Goal: Check status

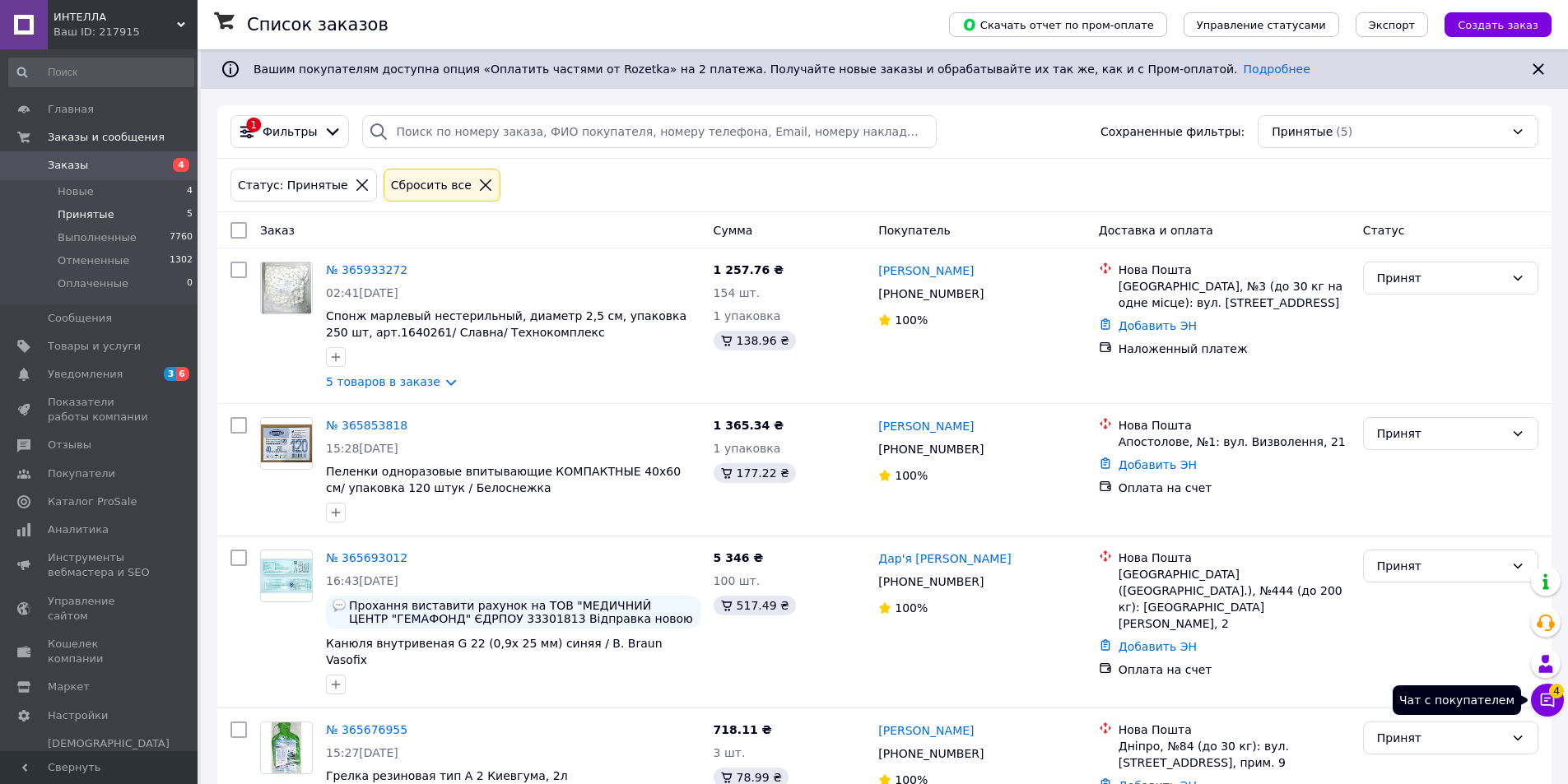
click at [1557, 694] on span "4" at bounding box center [1556, 690] width 15 height 15
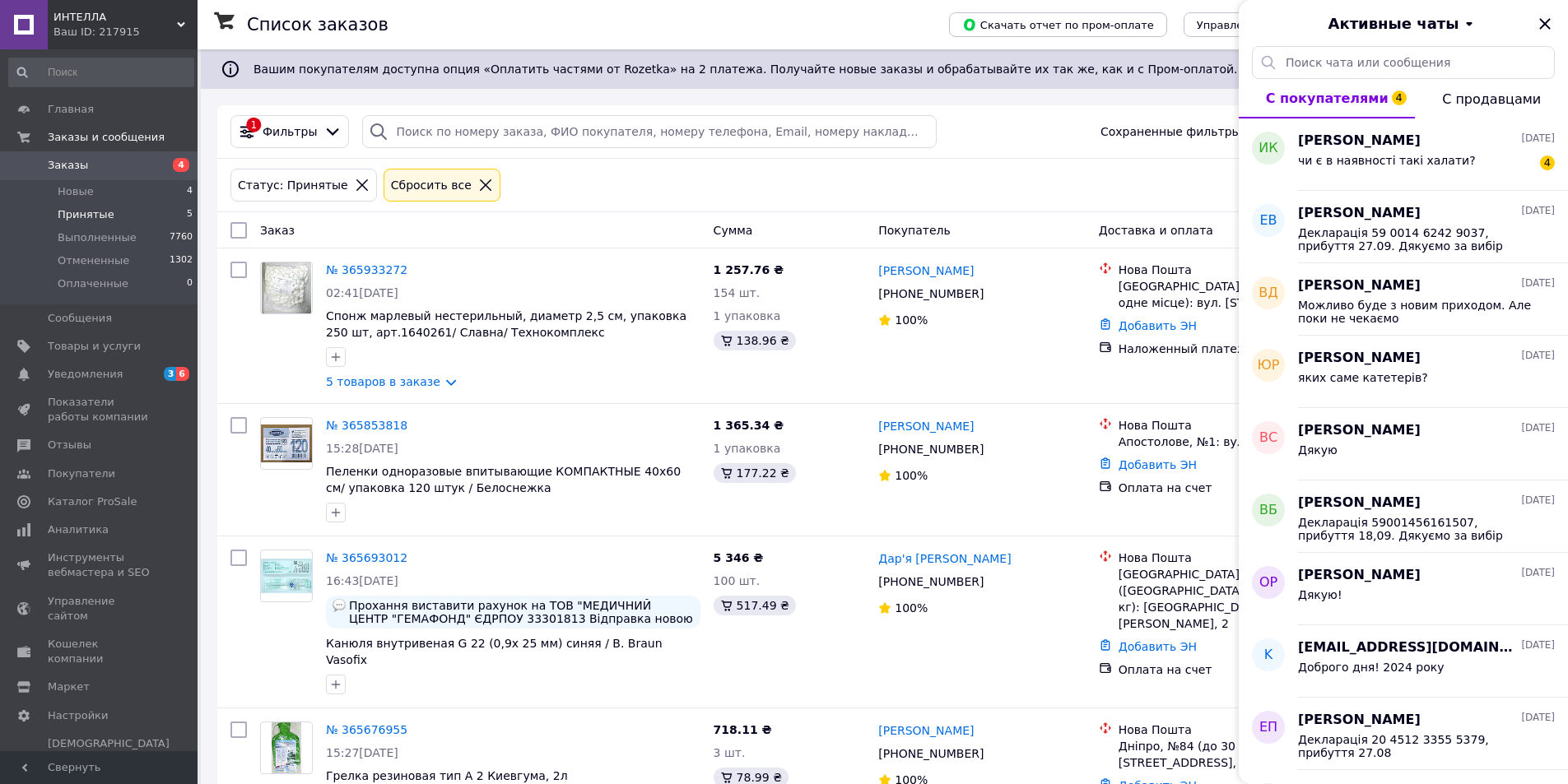
click at [621, 192] on div "Статус: Принятые Сбросить все" at bounding box center [885, 185] width 1315 height 39
click at [107, 201] on li "Новые 4" at bounding box center [101, 192] width 203 height 23
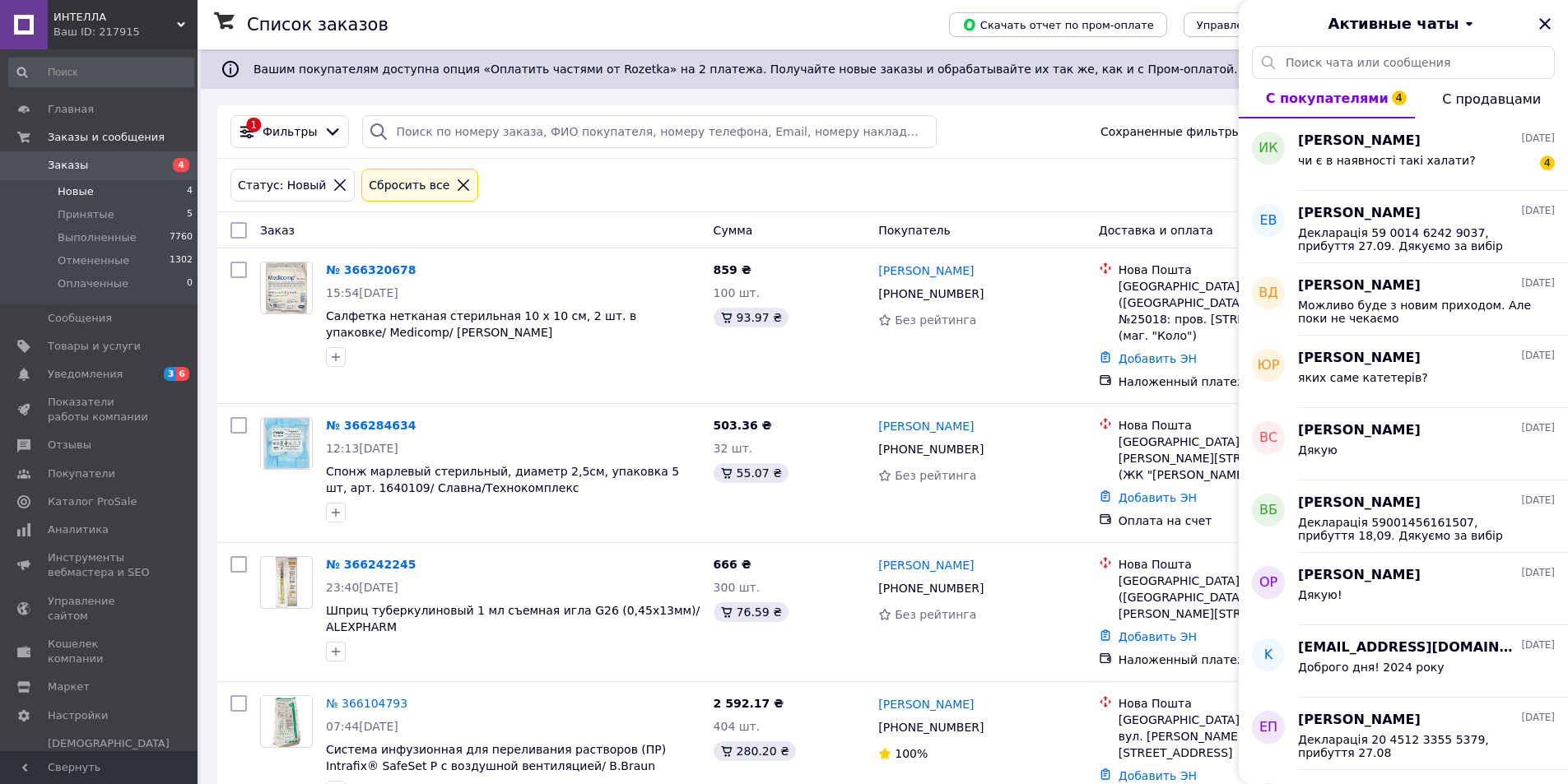
click at [1546, 23] on icon "Закрыть" at bounding box center [1545, 23] width 11 height 11
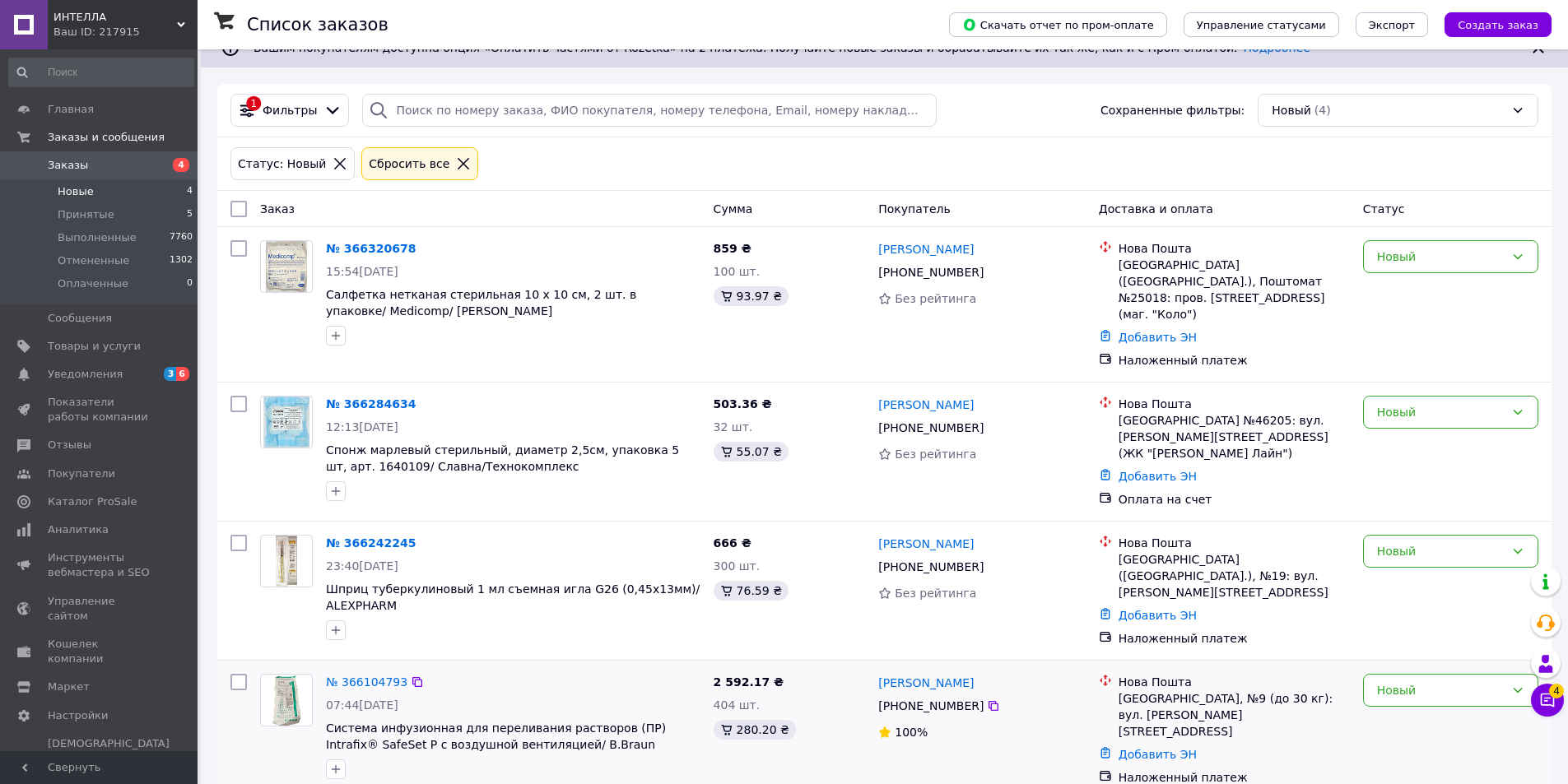
scroll to position [34, 0]
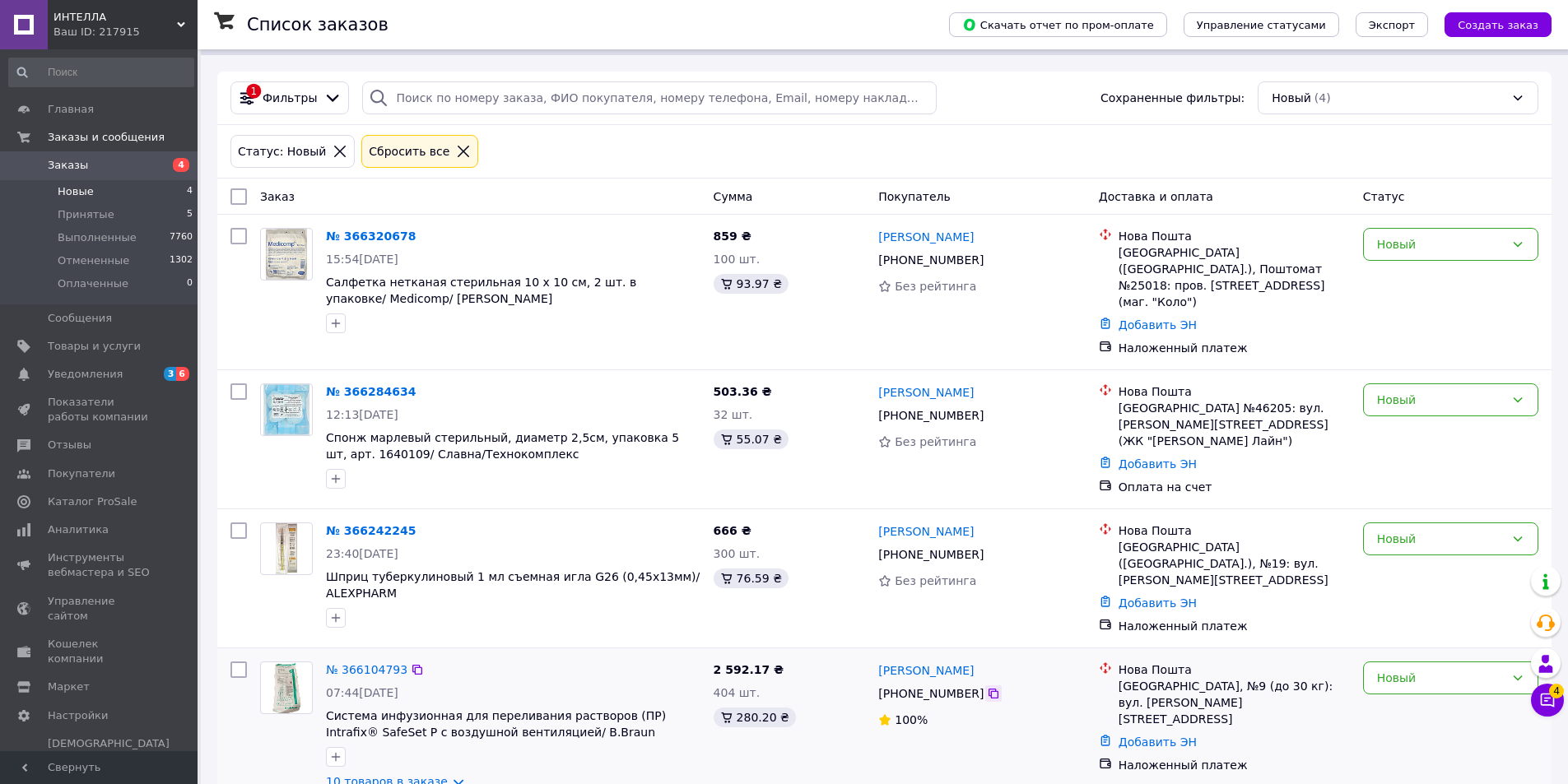
click at [988, 685] on div at bounding box center [993, 693] width 17 height 17
click at [987, 687] on icon at bounding box center [993, 693] width 13 height 13
click at [410, 663] on icon at bounding box center [417, 669] width 13 height 13
click at [419, 524] on icon at bounding box center [426, 530] width 13 height 13
click at [987, 548] on icon at bounding box center [993, 554] width 13 height 13
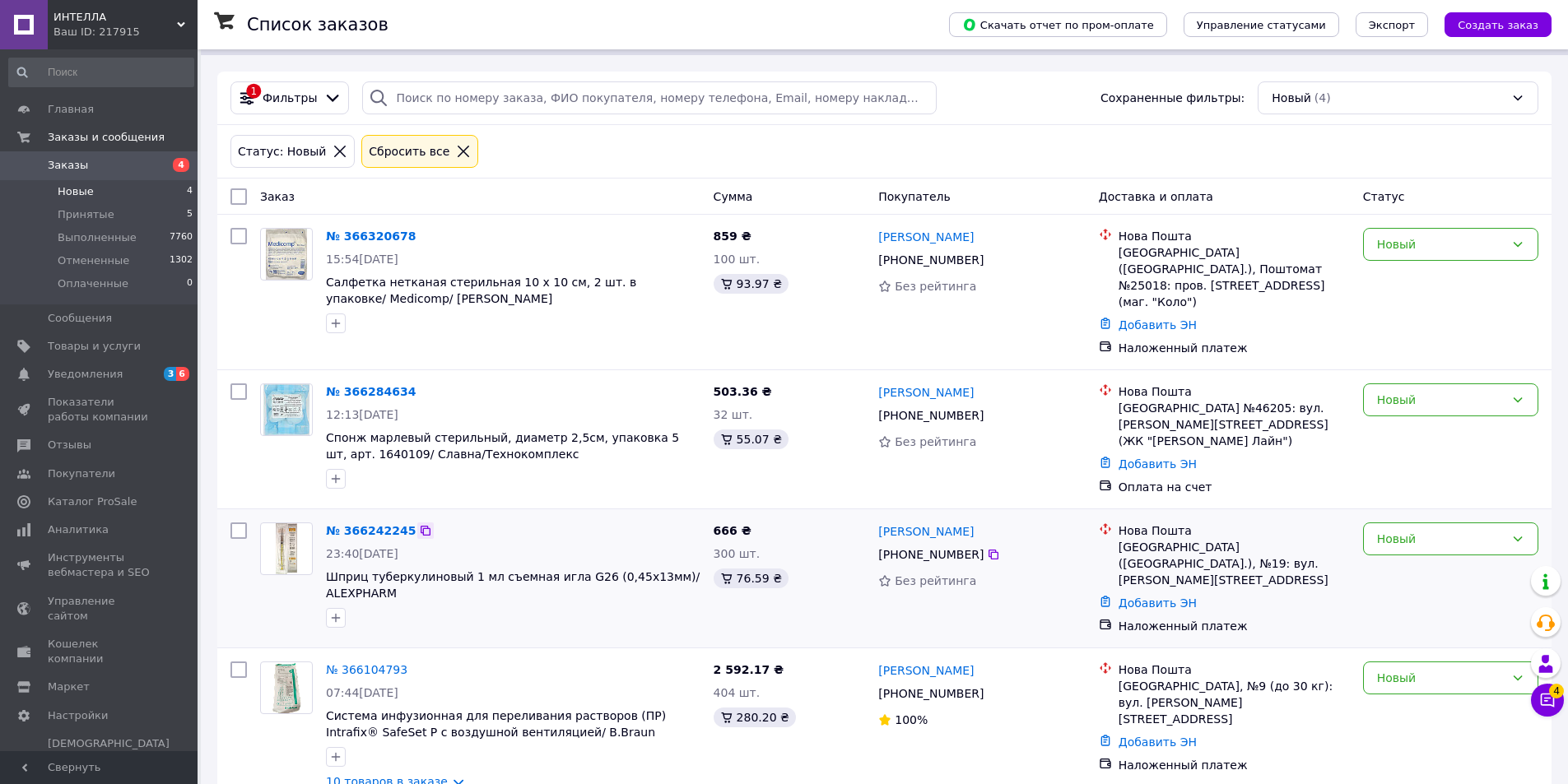
click at [421, 526] on icon at bounding box center [426, 530] width 10 height 10
click at [989, 410] on icon at bounding box center [993, 415] width 10 height 10
click at [421, 387] on icon at bounding box center [426, 392] width 10 height 10
click at [419, 234] on icon at bounding box center [426, 236] width 13 height 13
click at [987, 264] on icon at bounding box center [993, 259] width 13 height 13
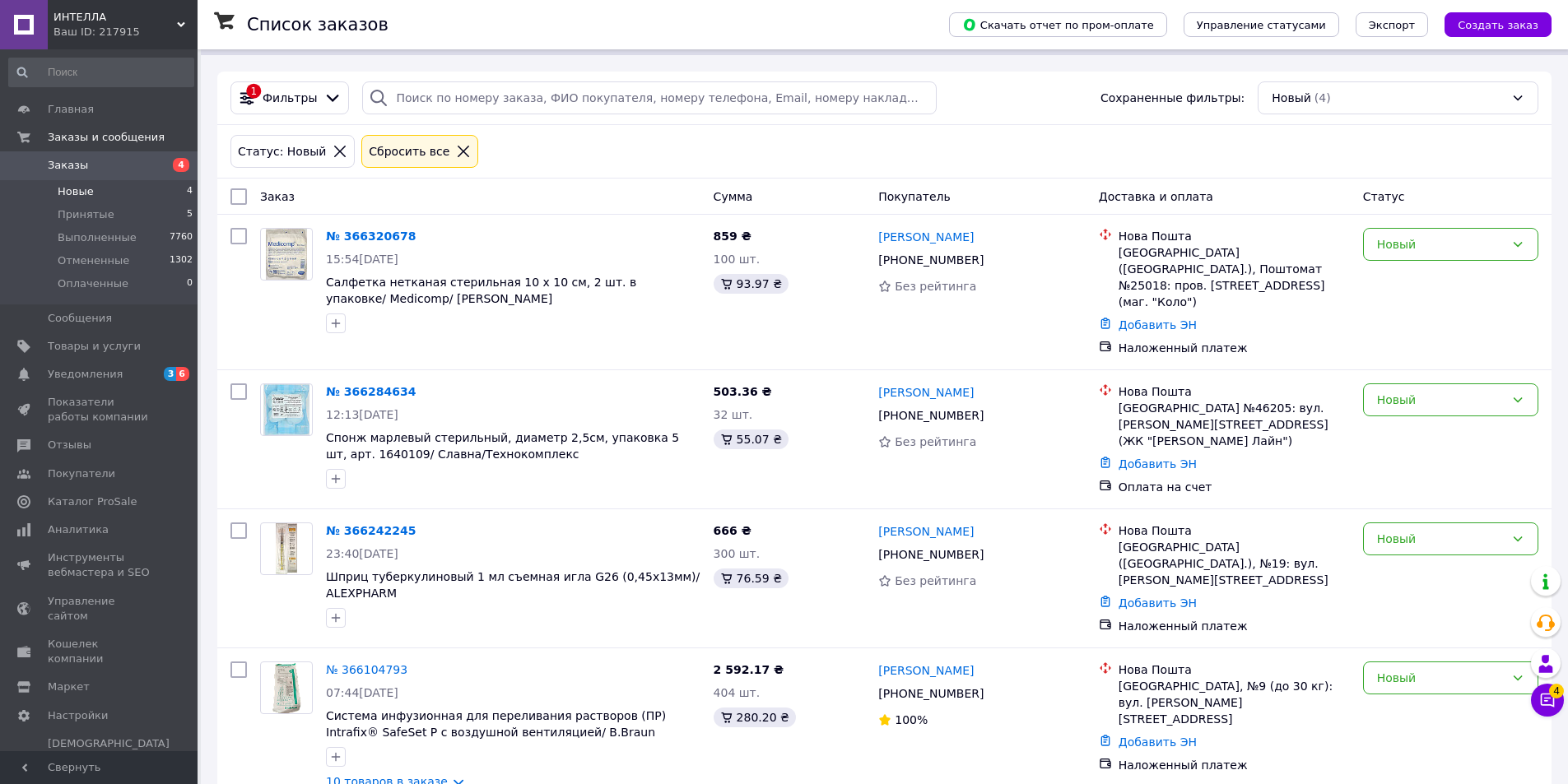
drag, startPoint x: 407, startPoint y: 237, endPoint x: 402, endPoint y: 215, distance: 22.6
click at [419, 237] on icon at bounding box center [426, 236] width 13 height 13
